Goal: Transaction & Acquisition: Book appointment/travel/reservation

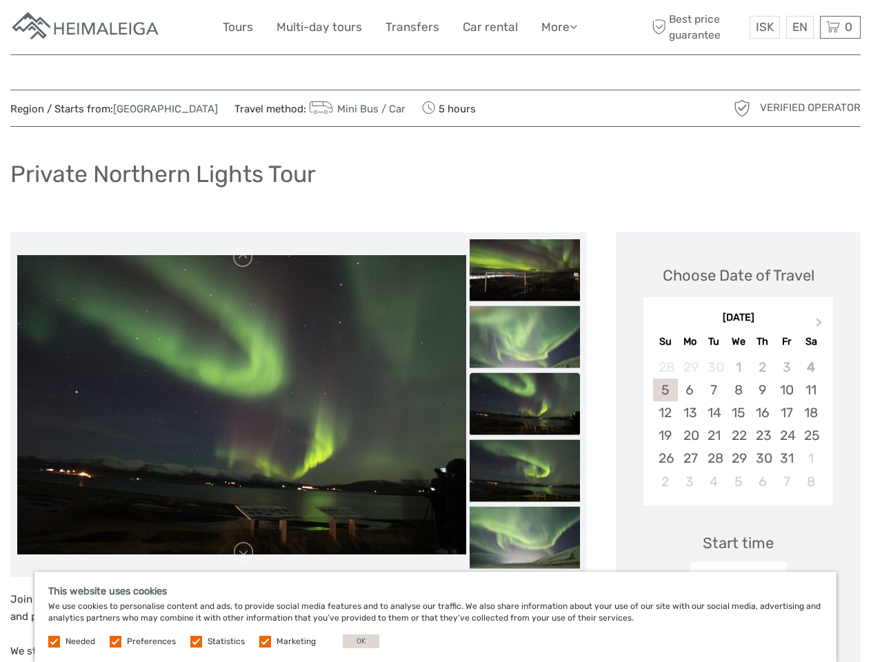
click at [558, 27] on link "More" at bounding box center [559, 27] width 36 height 20
click at [574, 26] on icon at bounding box center [573, 27] width 8 height 12
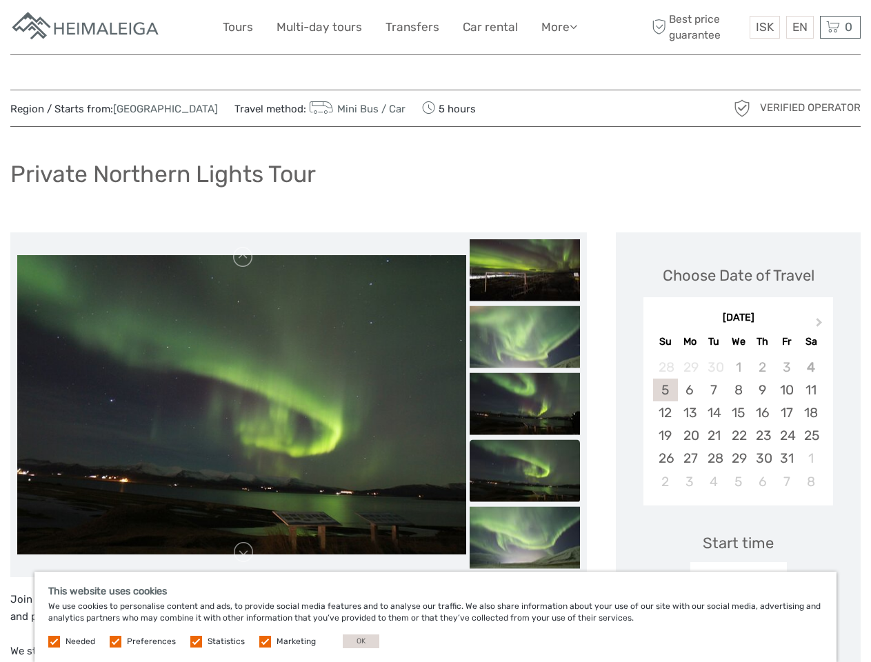
click at [764, 27] on span "ISK" at bounding box center [764, 27] width 18 height 14
click at [799, 27] on div "EN English Español Deutsch" at bounding box center [800, 27] width 28 height 23
click at [840, 27] on div "0 Items Total 0 ISK Checkout The shopping cart is empty." at bounding box center [840, 27] width 41 height 23
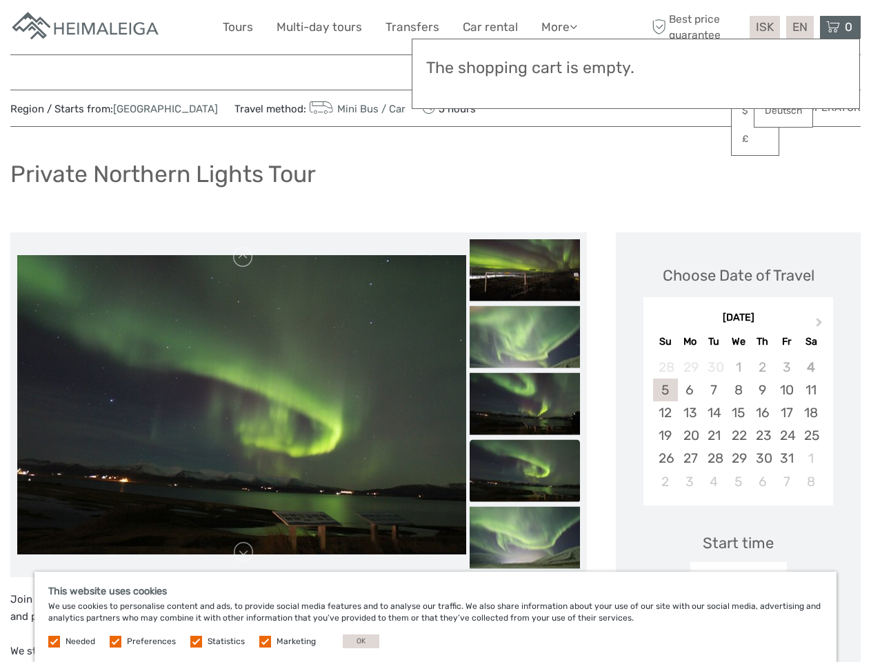
click at [241, 405] on img at bounding box center [241, 404] width 449 height 299
click at [243, 257] on link at bounding box center [243, 257] width 22 height 22
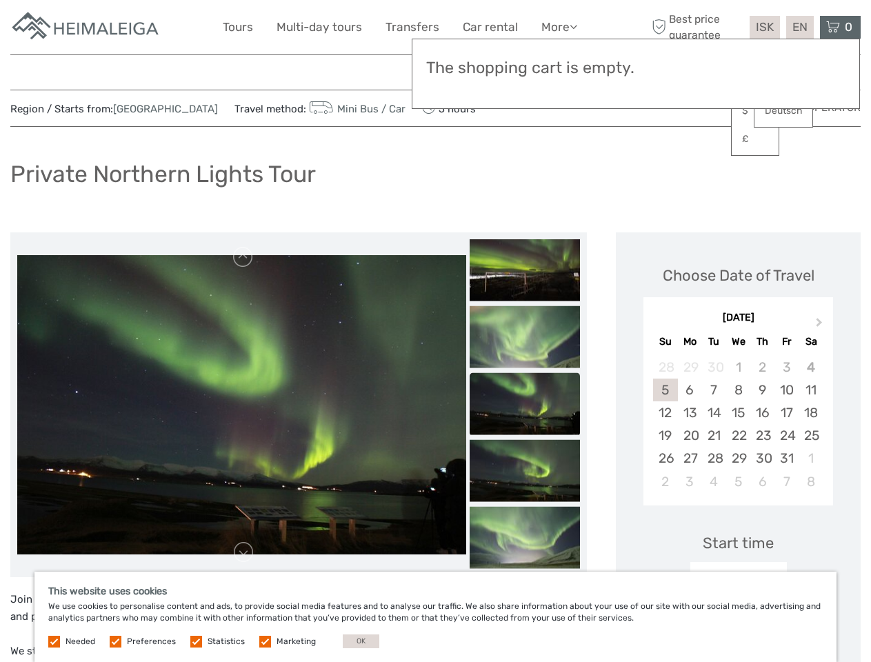
click at [243, 552] on link at bounding box center [243, 552] width 22 height 22
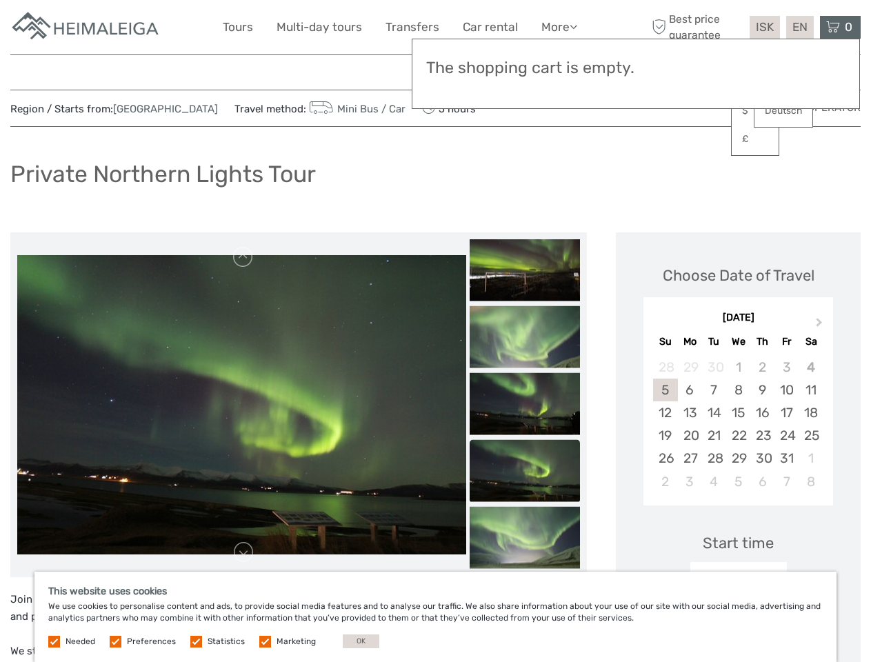
click at [525, 269] on img at bounding box center [524, 269] width 110 height 62
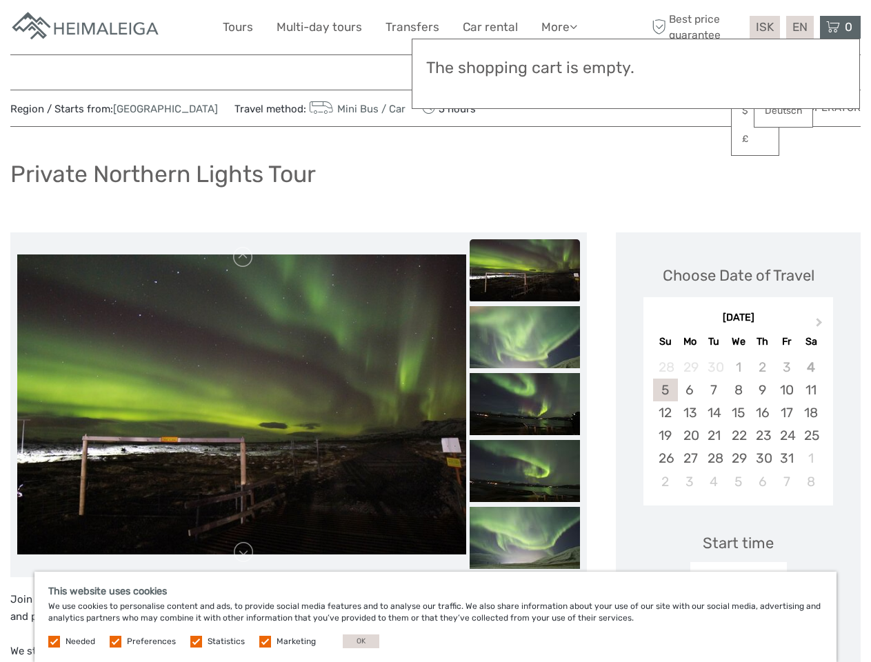
click at [525, 336] on img at bounding box center [524, 337] width 110 height 62
